Goal: Task Accomplishment & Management: Use online tool/utility

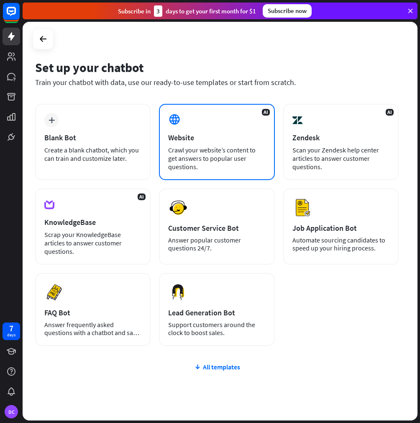
click at [216, 143] on div "AI Website Crawl your website’s content to get answers to popular user question…" at bounding box center [217, 142] width 116 height 76
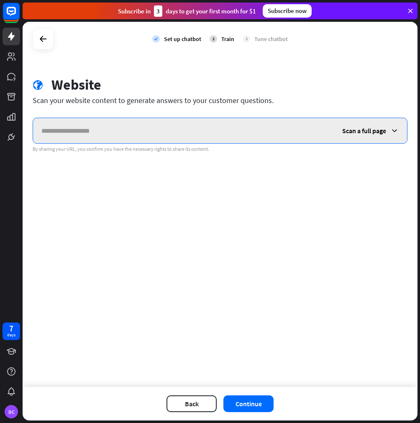
click at [132, 126] on input "text" at bounding box center [183, 130] width 301 height 25
paste input "**********"
drag, startPoint x: 47, startPoint y: 132, endPoint x: 89, endPoint y: 127, distance: 41.7
click at [51, 132] on input "**********" at bounding box center [183, 130] width 301 height 25
click at [87, 127] on input "**********" at bounding box center [183, 130] width 301 height 25
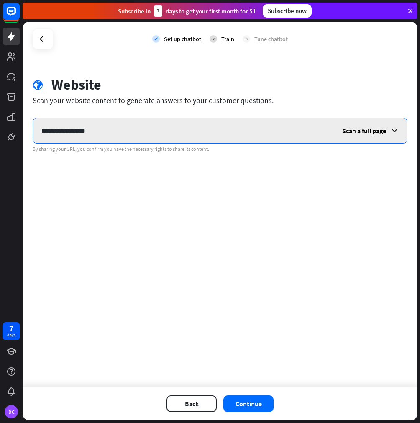
click at [49, 130] on input "**********" at bounding box center [183, 130] width 301 height 25
type input "**********"
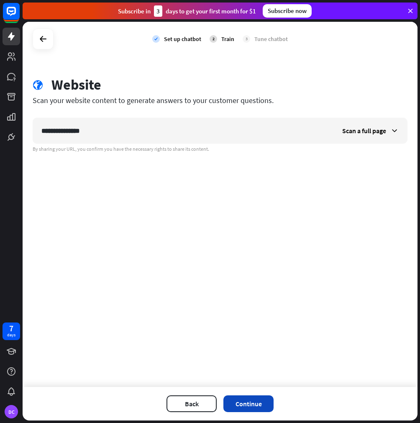
click at [270, 400] on button "Continue" at bounding box center [248, 403] width 50 height 17
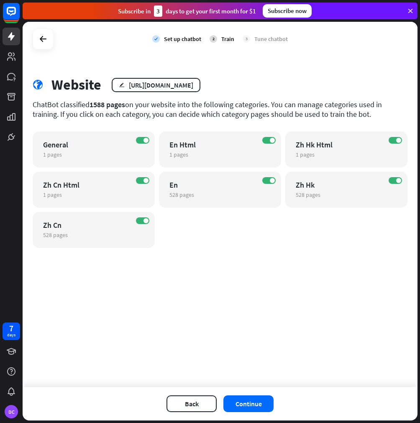
click at [320, 66] on div "check Set up chatbot 2 Train 3 Tune chatbot globe Website edit [URL][DOMAIN_NAM…" at bounding box center [220, 204] width 395 height 365
click at [180, 240] on div "ON General 1 pages edit ON En Html 1 pages edit ON Zh Hk Html 1 pages edit ON Z…" at bounding box center [220, 189] width 375 height 116
click at [146, 139] on span at bounding box center [146, 140] width 5 height 5
click at [147, 178] on span at bounding box center [146, 180] width 5 height 5
click at [145, 218] on span at bounding box center [146, 220] width 5 height 5
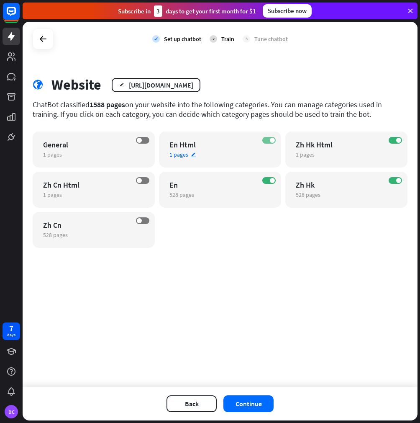
click at [270, 141] on span at bounding box center [272, 140] width 5 height 5
click at [397, 142] on span at bounding box center [398, 140] width 5 height 5
click at [399, 181] on span at bounding box center [398, 180] width 5 height 5
click at [46, 283] on div "check Set up chatbot 2 Train 3 Tune chatbot globe Website edit [URL][DOMAIN_NAM…" at bounding box center [220, 204] width 395 height 365
click at [258, 400] on button "Continue" at bounding box center [248, 403] width 50 height 17
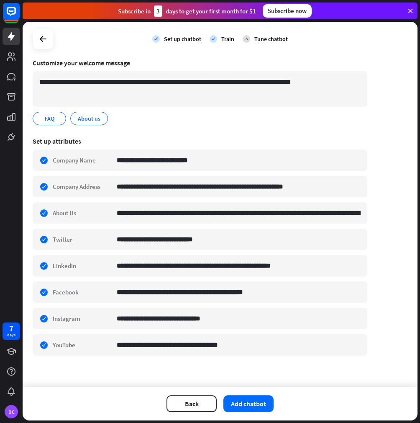
scroll to position [62, 0]
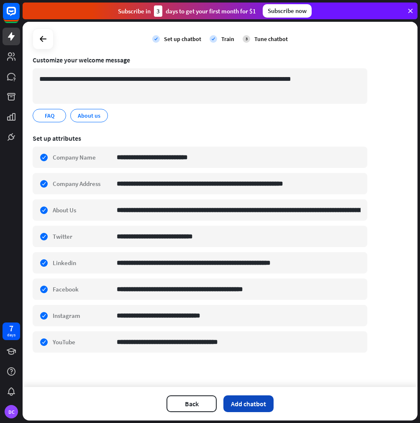
click at [270, 405] on button "Add chatbot" at bounding box center [248, 403] width 50 height 17
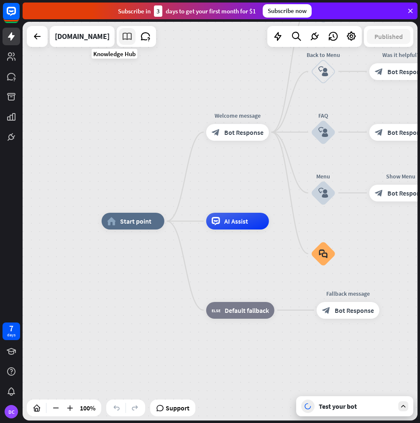
click at [122, 39] on icon at bounding box center [127, 36] width 11 height 11
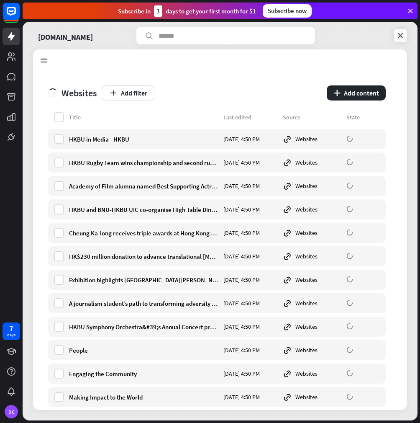
click at [400, 34] on icon at bounding box center [400, 35] width 8 height 8
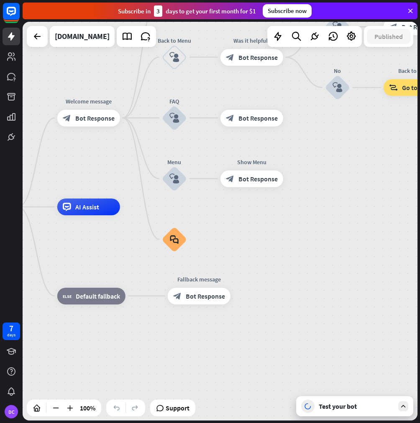
drag, startPoint x: 364, startPoint y: 262, endPoint x: 215, endPoint y: 247, distance: 149.7
click at [215, 247] on div "home_2 Start point Welcome message block_bot_response Bot Response About us blo…" at bounding box center [150, 406] width 395 height 398
click at [355, 407] on div "Test your bot" at bounding box center [356, 406] width 75 height 8
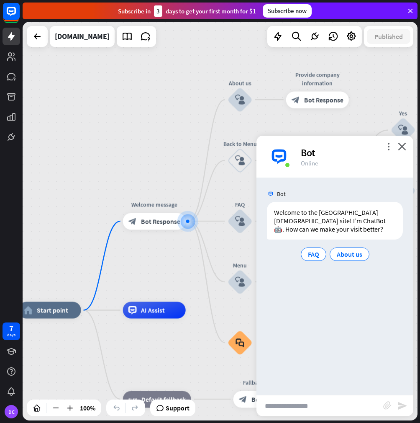
click at [378, 67] on div "home_2 Start point Welcome message block_bot_response Bot Response About us blo…" at bounding box center [220, 221] width 395 height 398
click at [408, 74] on div "home_2 Start point Welcome message block_bot_response Bot Response About us blo…" at bounding box center [220, 221] width 395 height 398
